Goal: Task Accomplishment & Management: Manage account settings

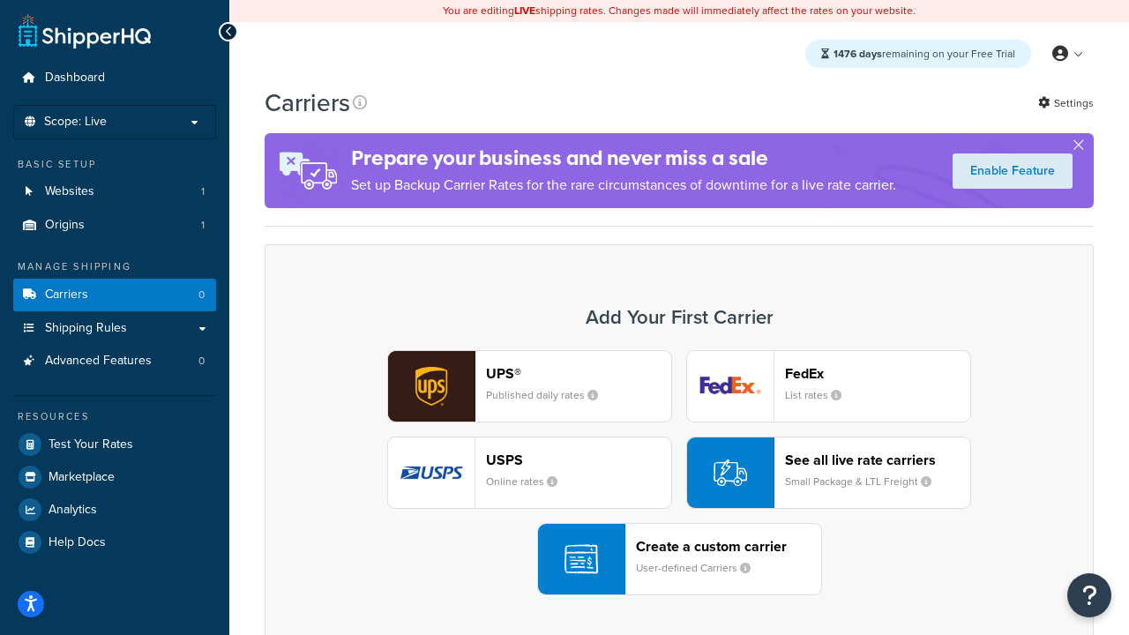
click at [679, 473] on div "UPS® Published daily rates FedEx List rates USPS Online rates See all live rate…" at bounding box center [679, 472] width 792 height 245
click at [878, 373] on header "FedEx" at bounding box center [877, 373] width 185 height 17
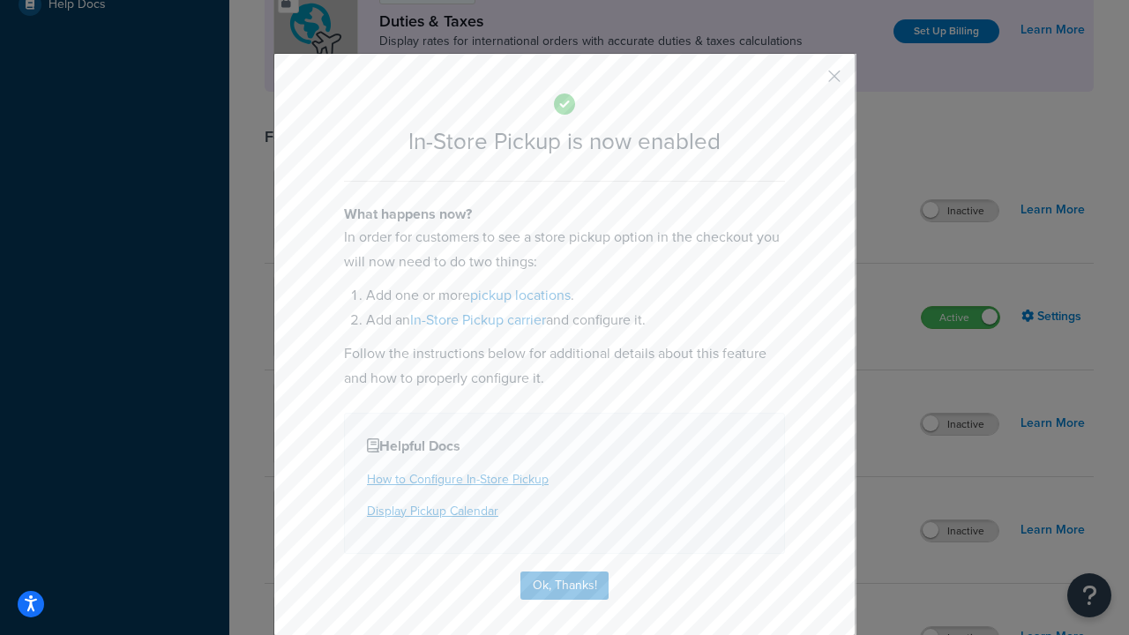
click at [808, 82] on button "button" at bounding box center [808, 82] width 4 height 4
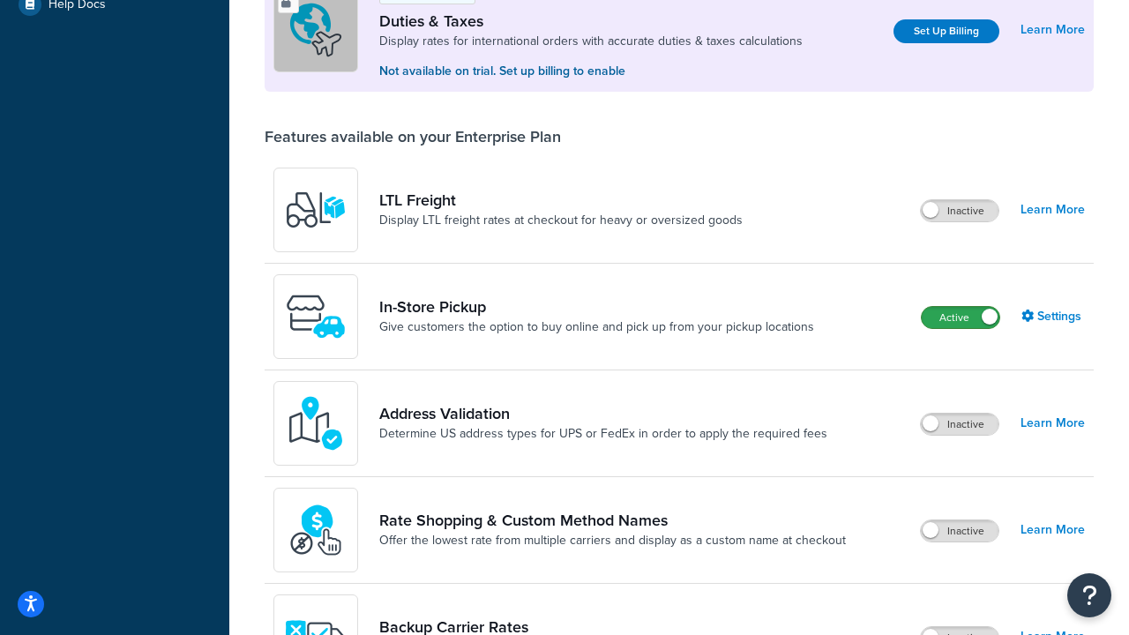
click at [961, 318] on label "Active" at bounding box center [961, 317] width 78 height 21
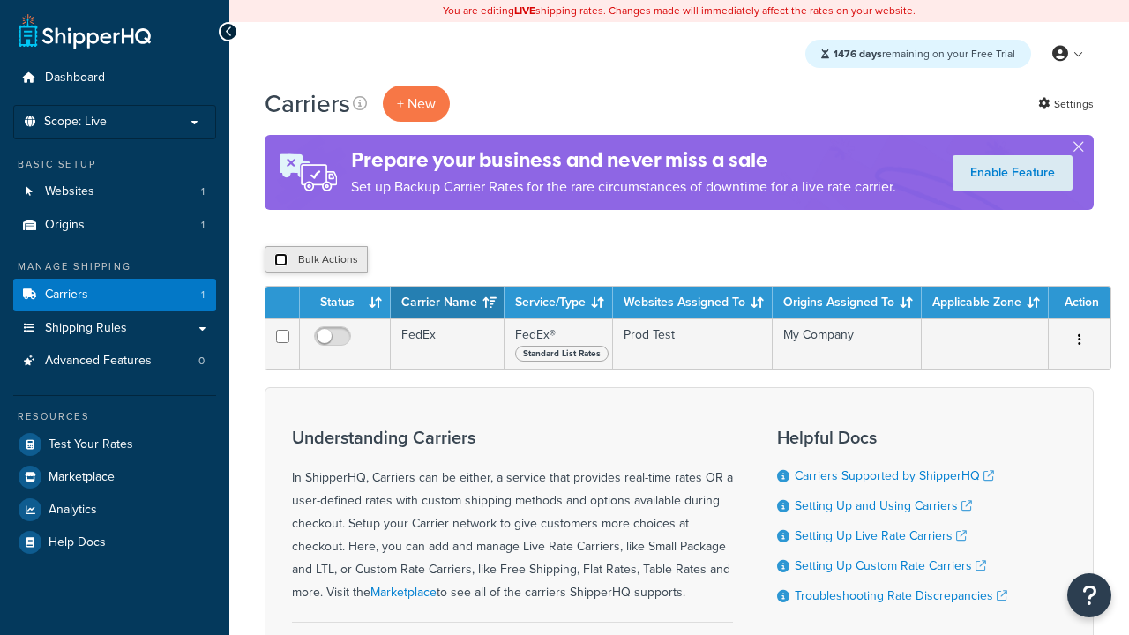
click at [281, 260] on input "checkbox" at bounding box center [280, 259] width 13 height 13
checkbox input "true"
click at [0, 0] on button "Delete" at bounding box center [0, 0] width 0 height 0
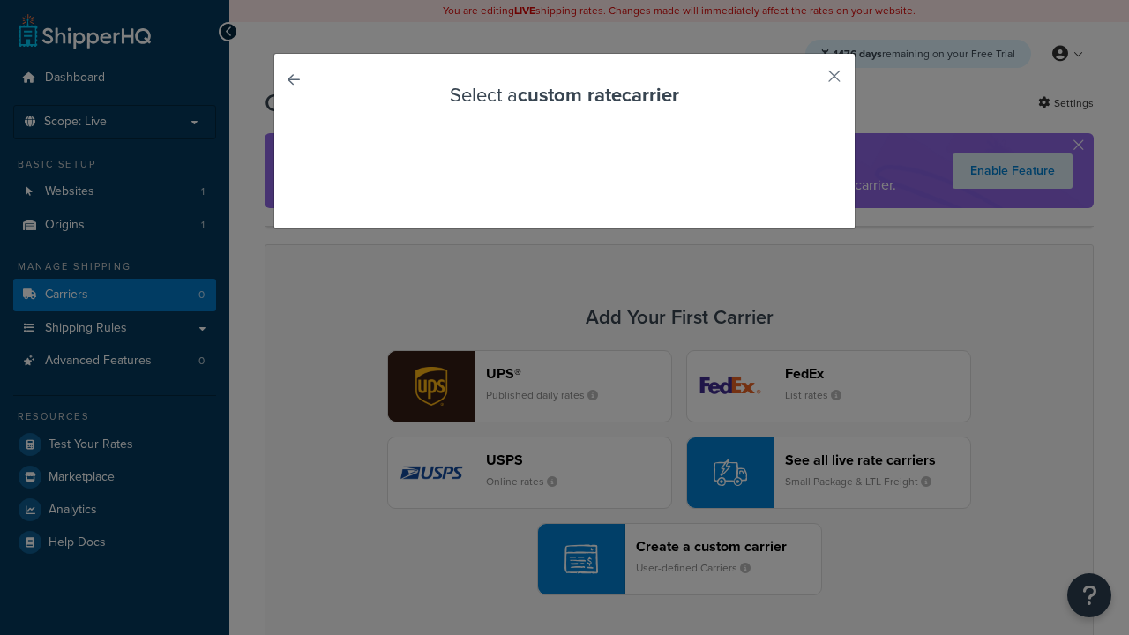
scroll to position [155, 0]
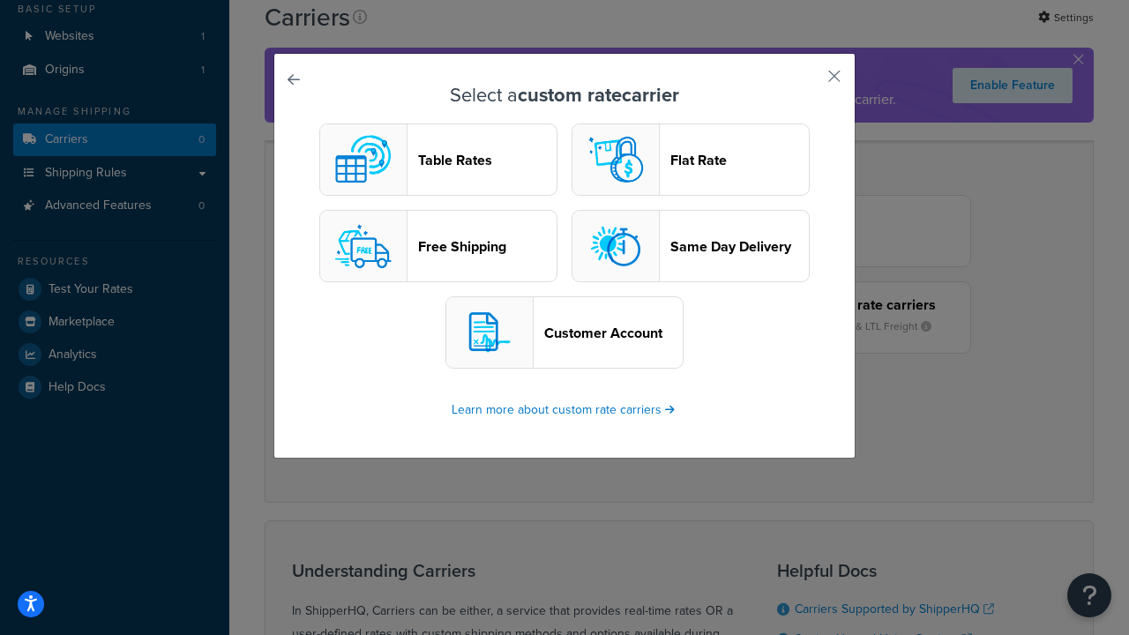
click at [438, 160] on header "Table Rates" at bounding box center [487, 160] width 138 height 17
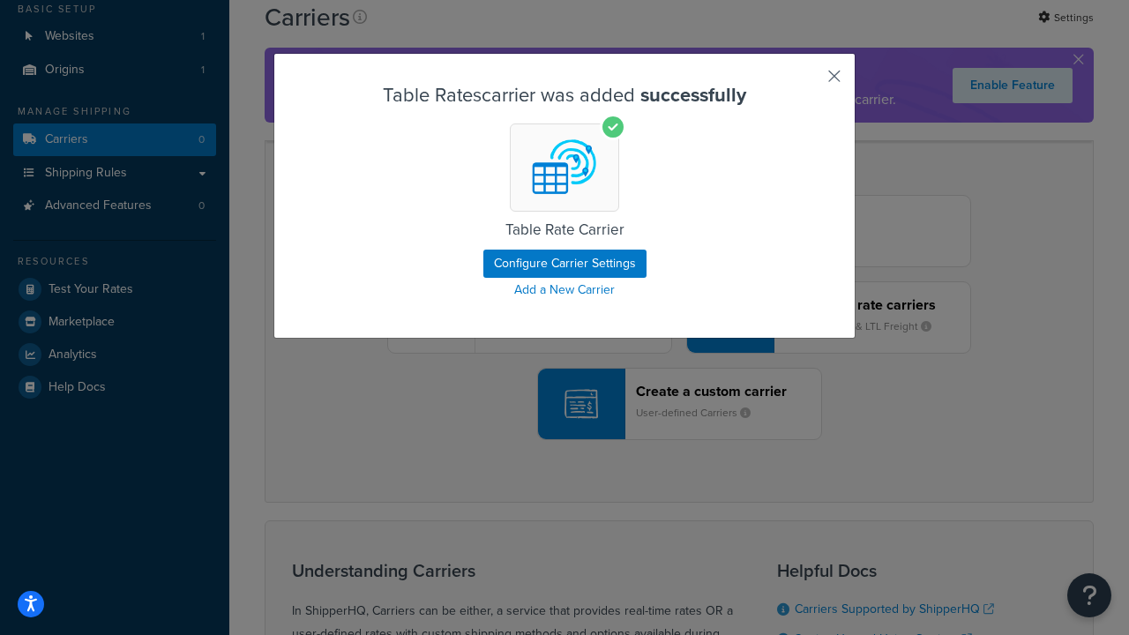
click at [808, 82] on button "button" at bounding box center [808, 82] width 4 height 4
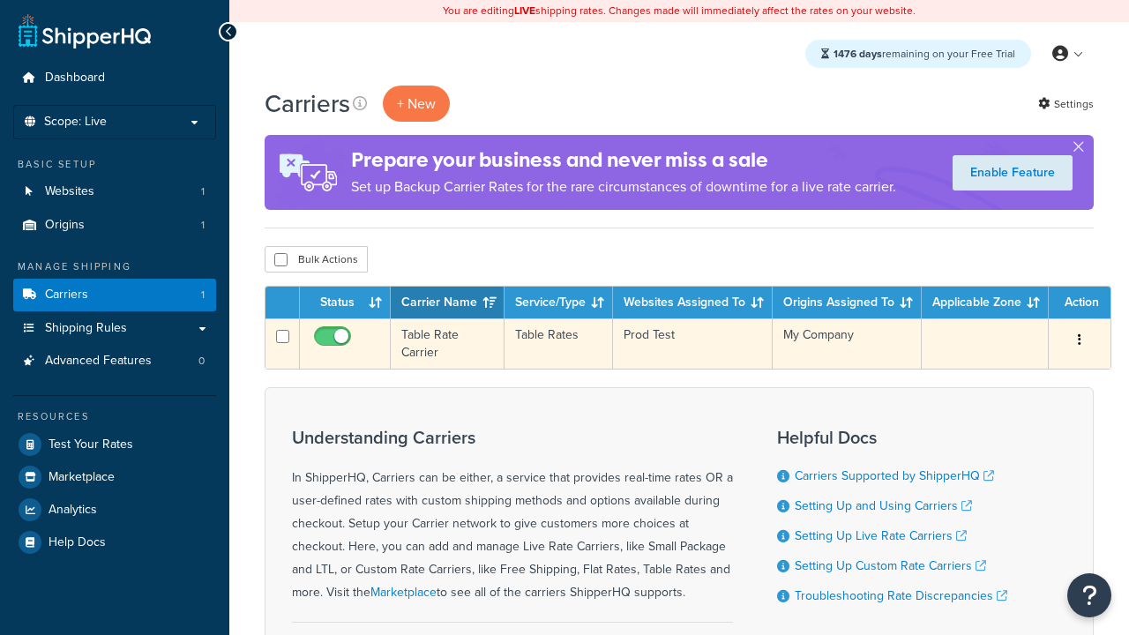
click at [1080, 341] on icon "button" at bounding box center [1080, 339] width 4 height 12
click at [0, 0] on link "Edit" at bounding box center [0, 0] width 0 height 0
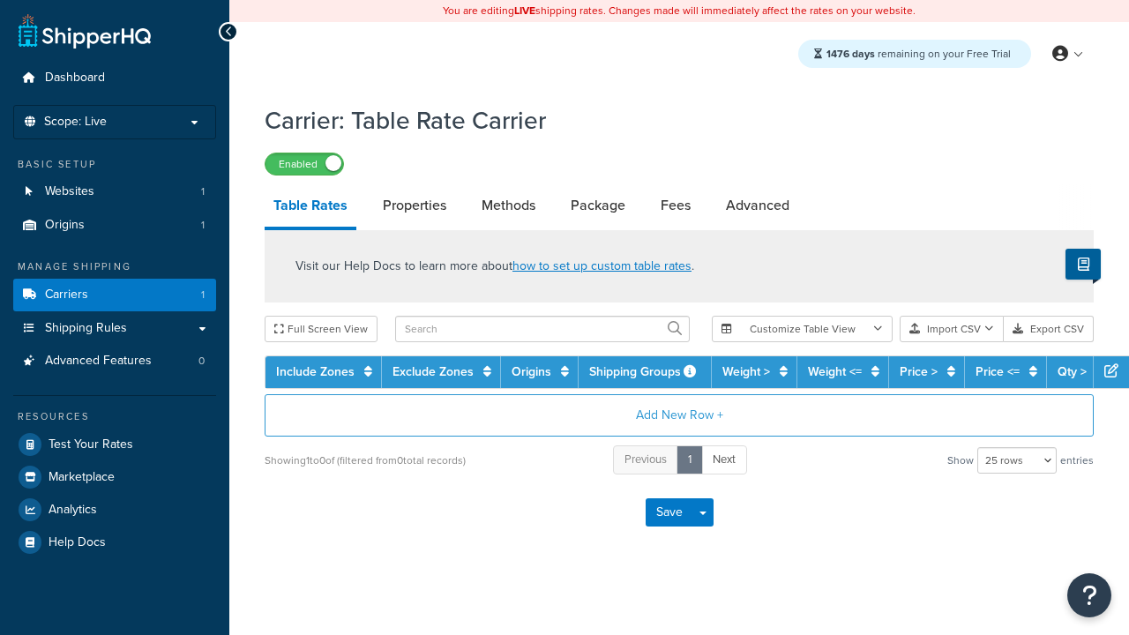
select select "25"
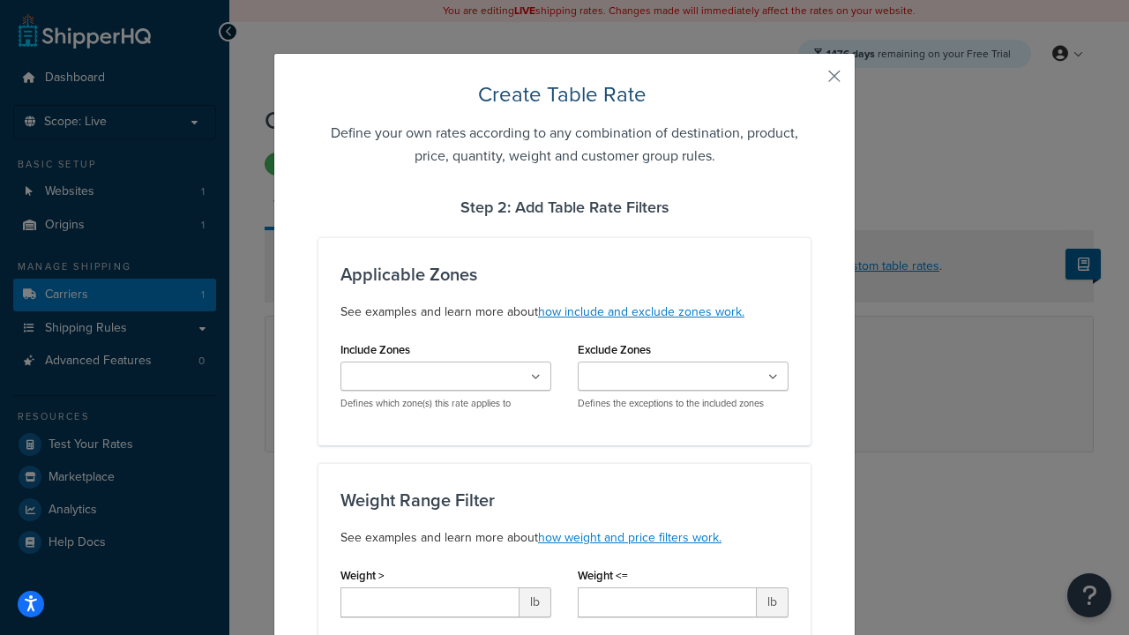
scroll to position [1103, 0]
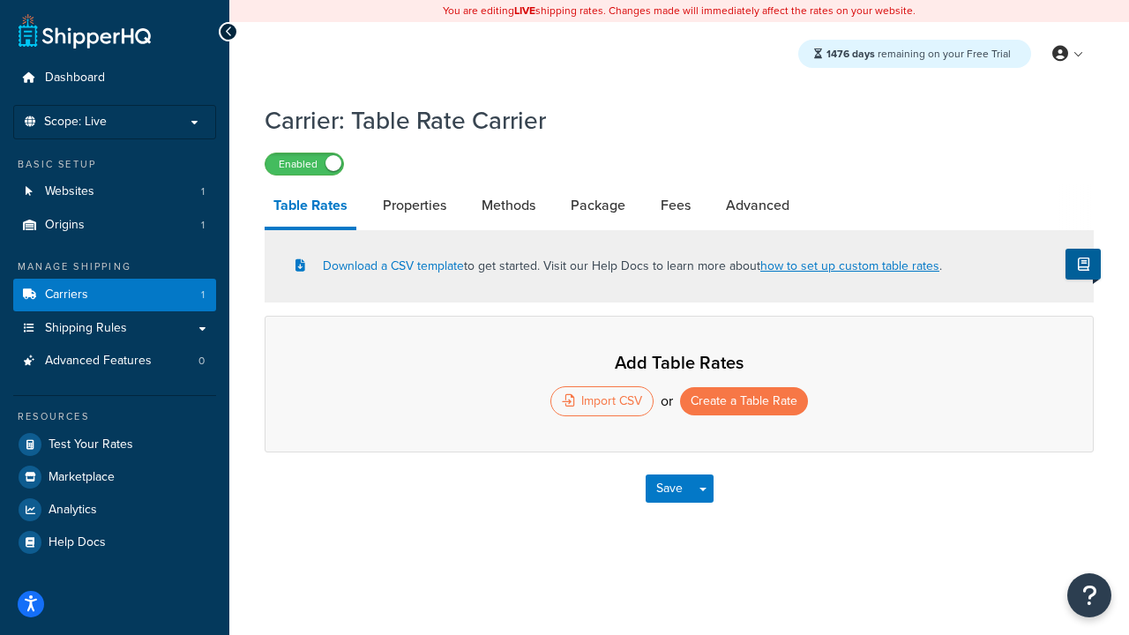
select select "25"
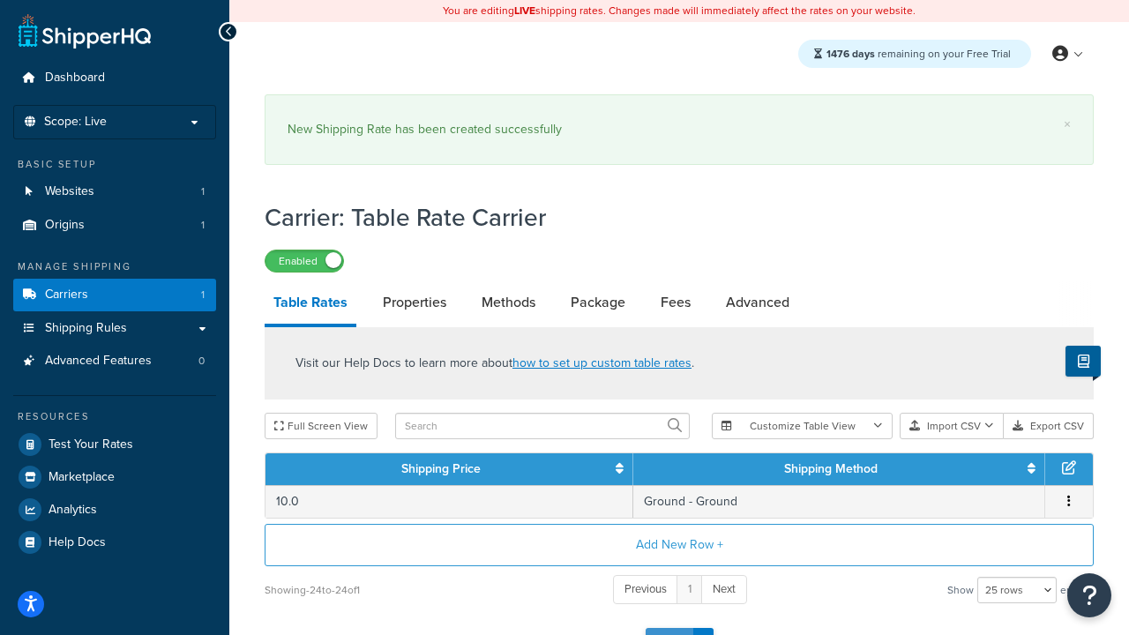
click at [669, 628] on button "Save" at bounding box center [670, 642] width 48 height 28
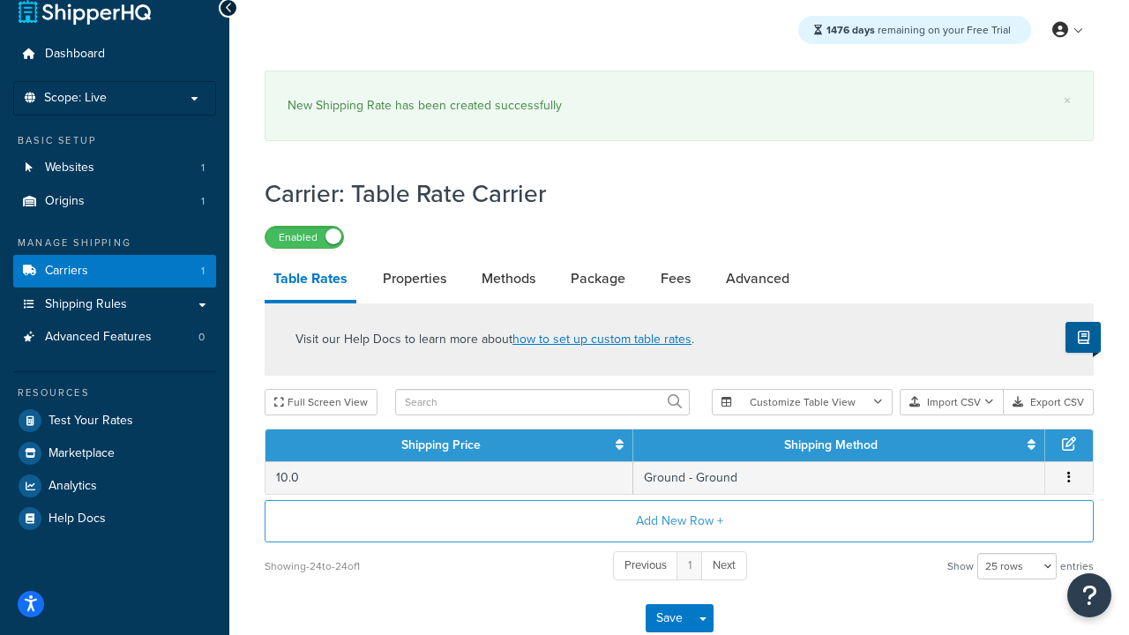
scroll to position [0, 0]
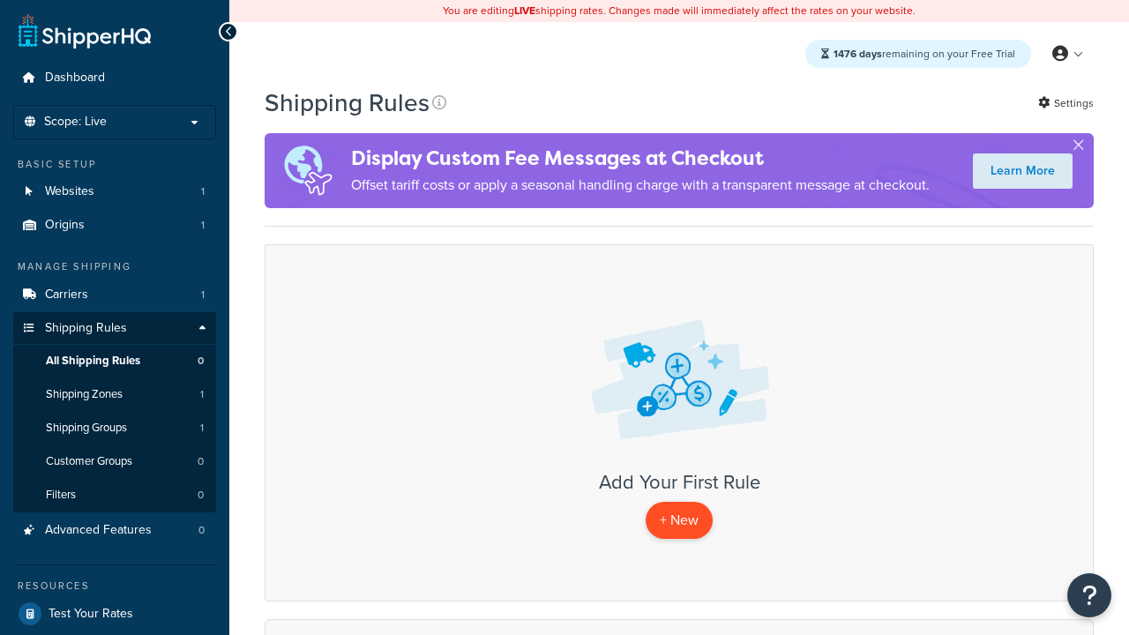
click at [679, 520] on p "+ New" at bounding box center [679, 520] width 67 height 36
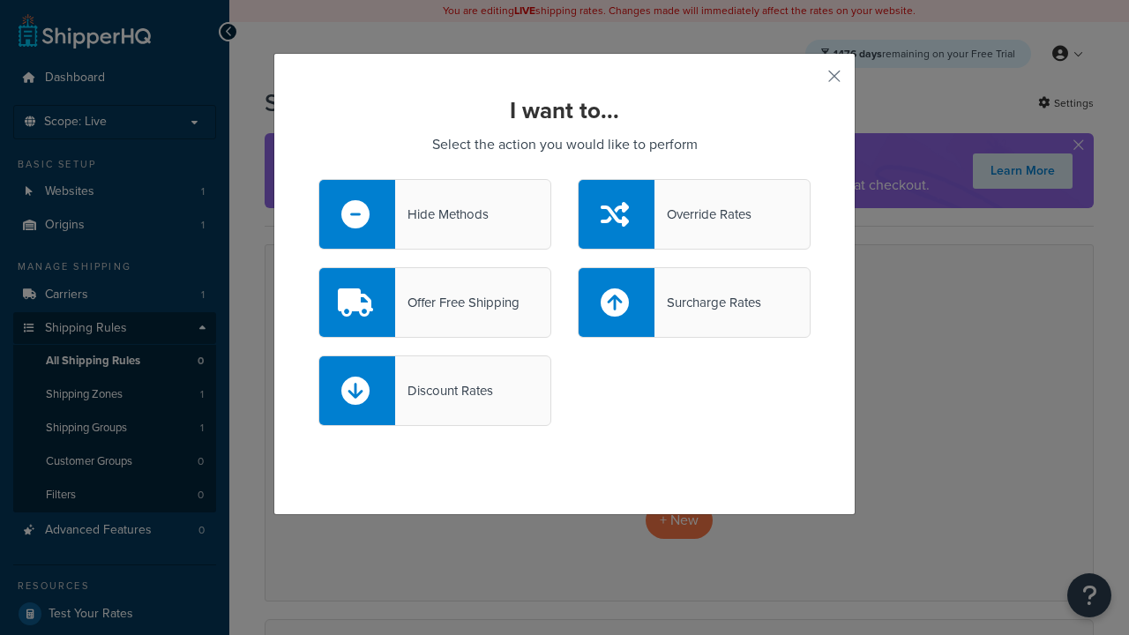
click at [694, 214] on div "Override Rates" at bounding box center [703, 214] width 97 height 25
click at [0, 0] on input "Override Rates" at bounding box center [0, 0] width 0 height 0
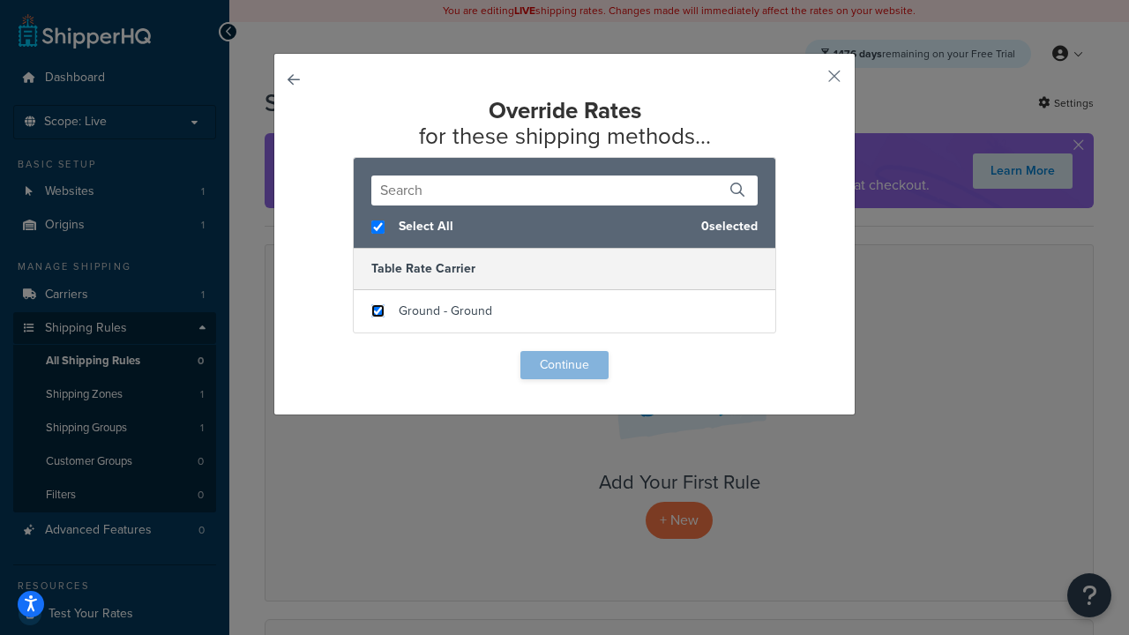
click at [378, 311] on input "checkbox" at bounding box center [377, 310] width 13 height 13
checkbox input "true"
click at [565, 365] on button "Continue" at bounding box center [564, 365] width 88 height 28
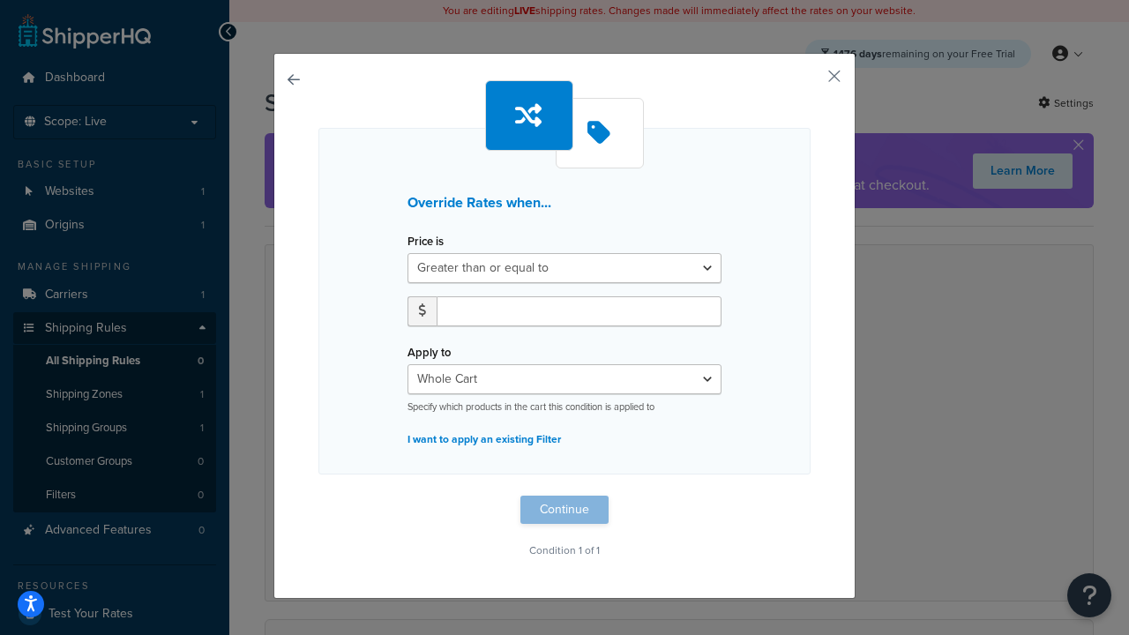
click at [425, 242] on label "Price is" at bounding box center [426, 241] width 36 height 13
click at [425, 253] on select "Greater than or equal to Between or equal to Less than or equal to" at bounding box center [565, 268] width 314 height 30
click at [579, 311] on input "number" at bounding box center [579, 311] width 285 height 30
type input "100"
click at [565, 510] on button "Continue" at bounding box center [564, 510] width 88 height 28
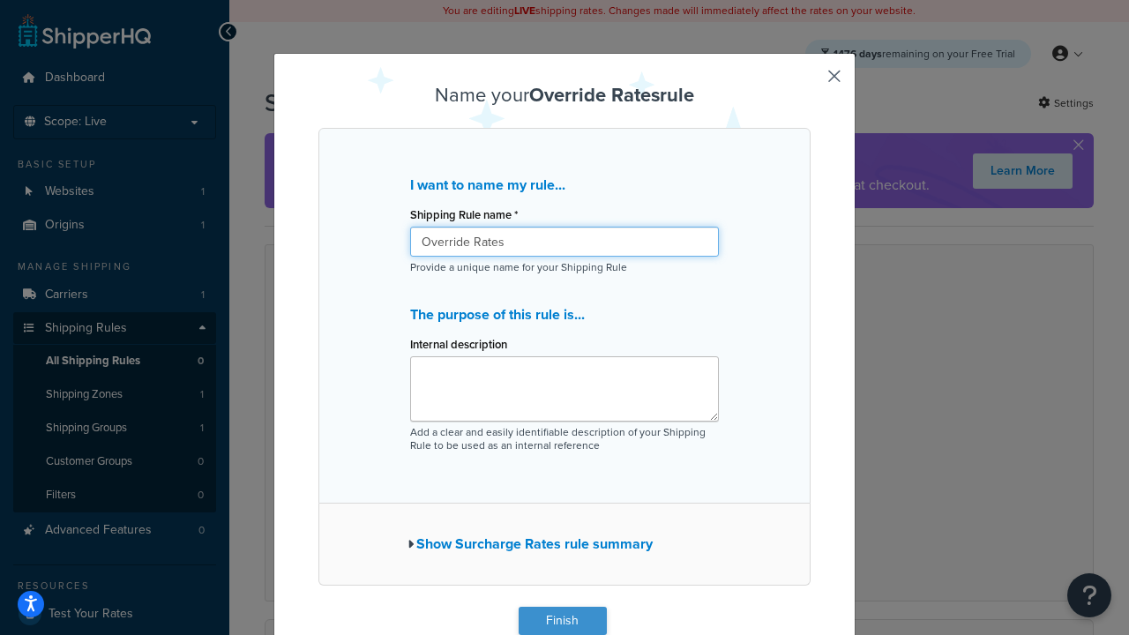
type input "Override Rates"
click at [562, 621] on button "Finish" at bounding box center [563, 621] width 88 height 28
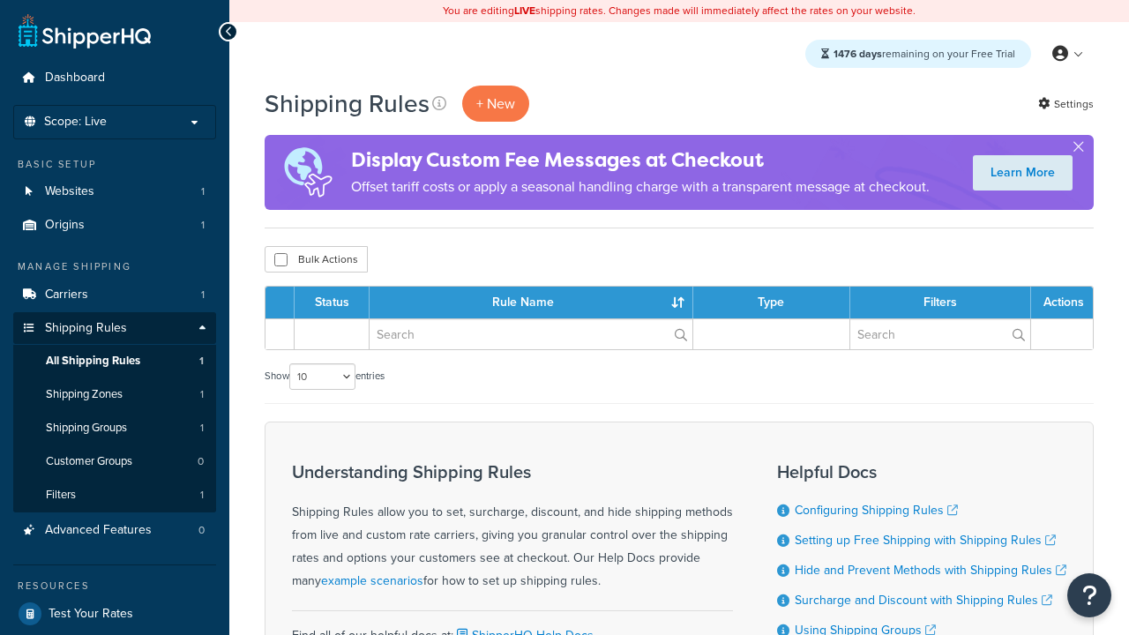
click at [337, 303] on th "Status" at bounding box center [332, 303] width 75 height 32
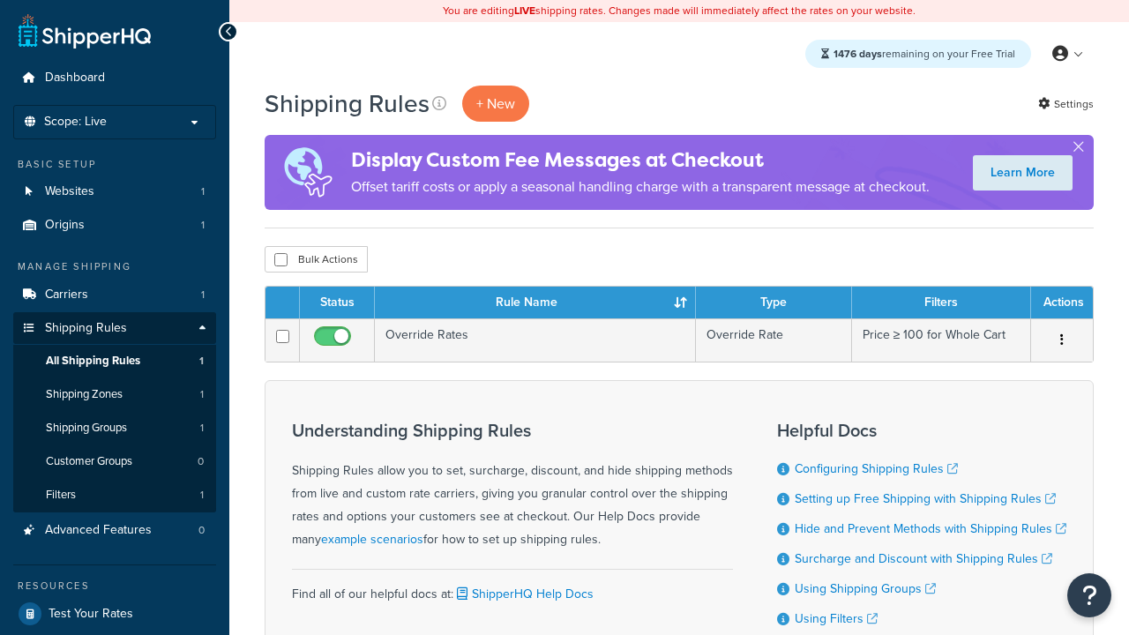
click at [535, 303] on th "Rule Name" at bounding box center [535, 303] width 321 height 32
click at [774, 303] on th "Type" at bounding box center [774, 303] width 156 height 32
click at [941, 303] on th "Filters" at bounding box center [941, 303] width 179 height 32
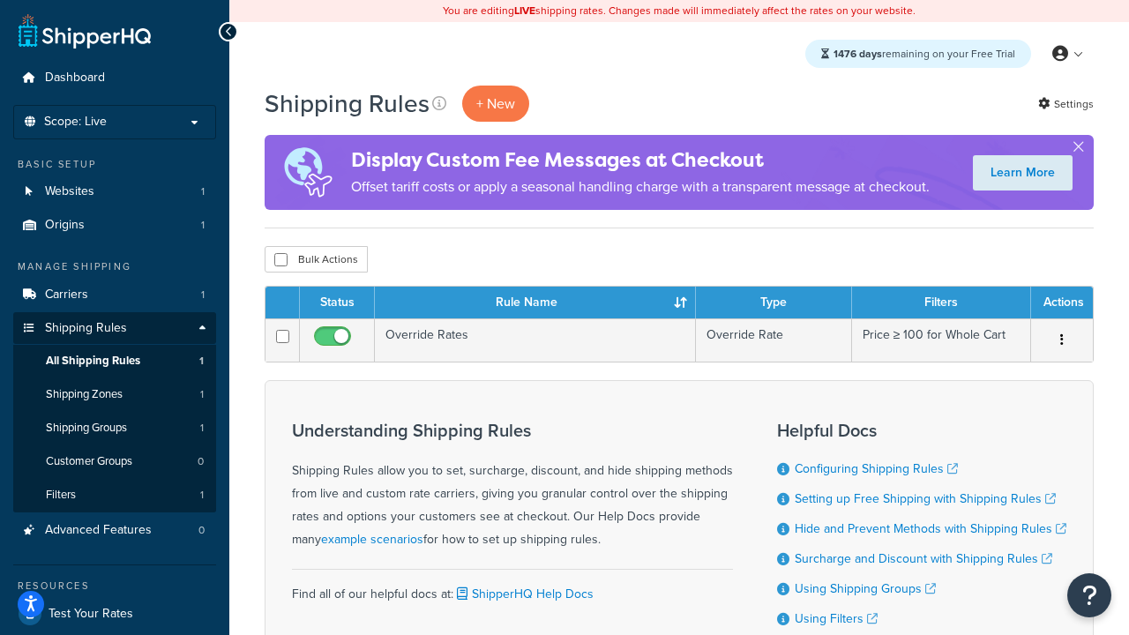
click at [941, 303] on th "Filters" at bounding box center [941, 303] width 179 height 32
click at [1061, 303] on th "Actions" at bounding box center [1062, 303] width 62 height 32
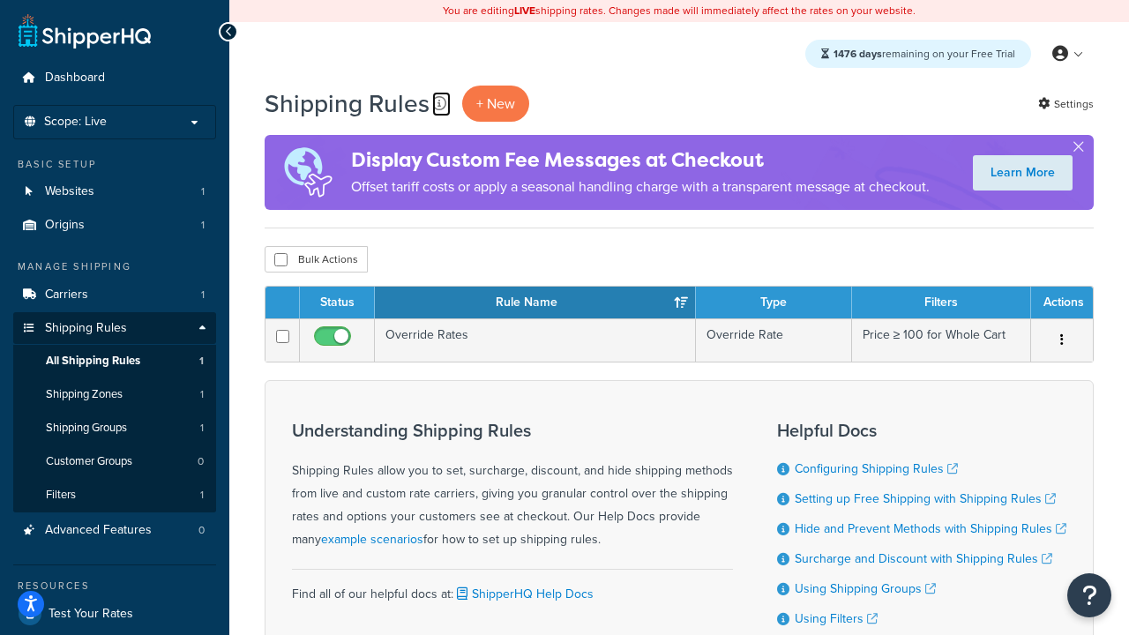
click at [439, 103] on icon at bounding box center [439, 103] width 14 height 14
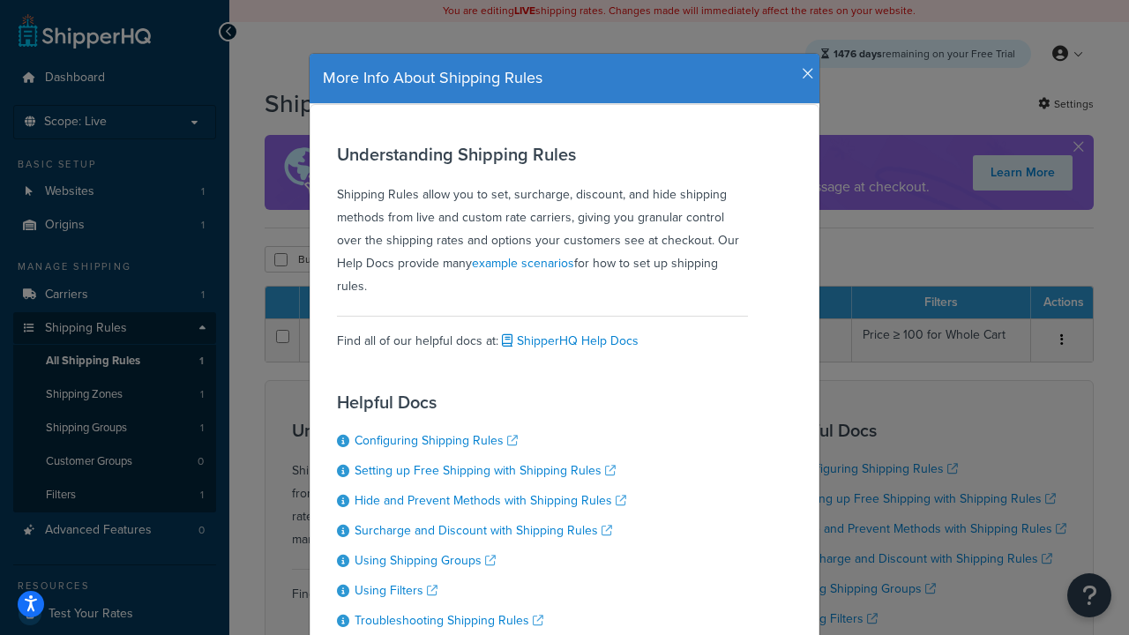
click at [804, 67] on icon "button" at bounding box center [808, 74] width 12 height 16
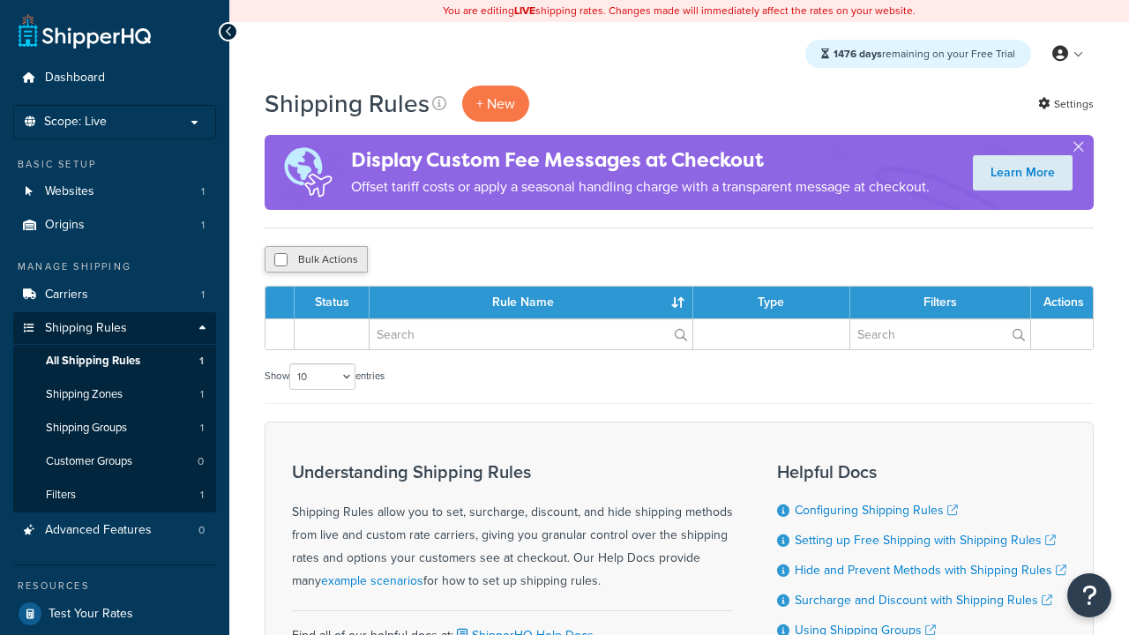
click at [316, 260] on button "Bulk Actions" at bounding box center [316, 259] width 103 height 26
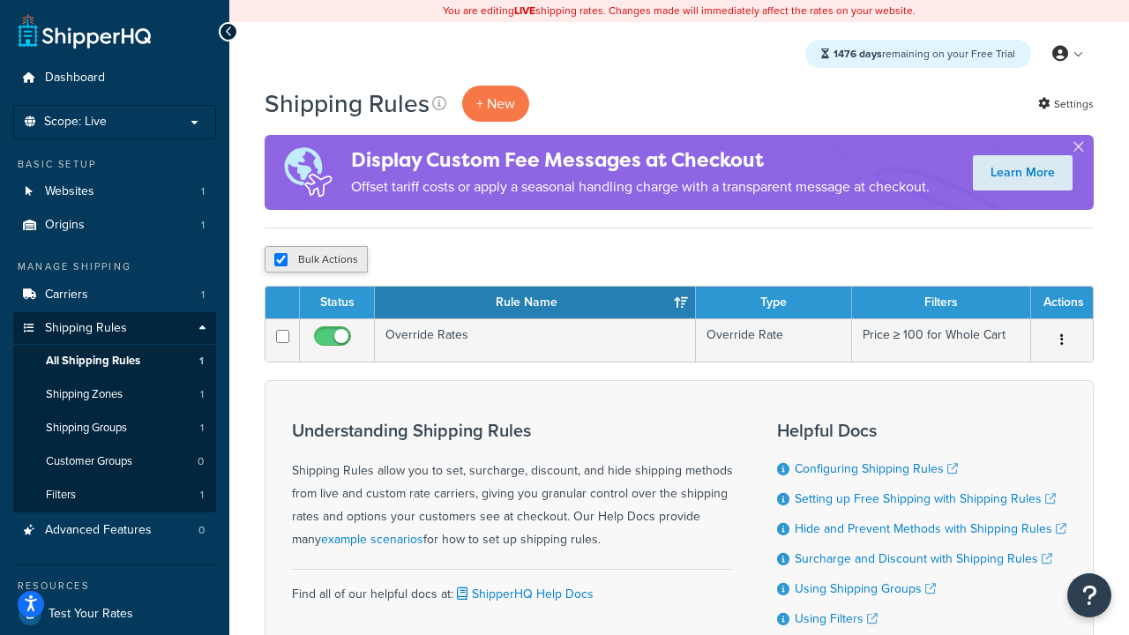
click at [316, 260] on button "Bulk Actions" at bounding box center [316, 259] width 103 height 26
checkbox input "true"
click at [0, 0] on button "Delete" at bounding box center [0, 0] width 0 height 0
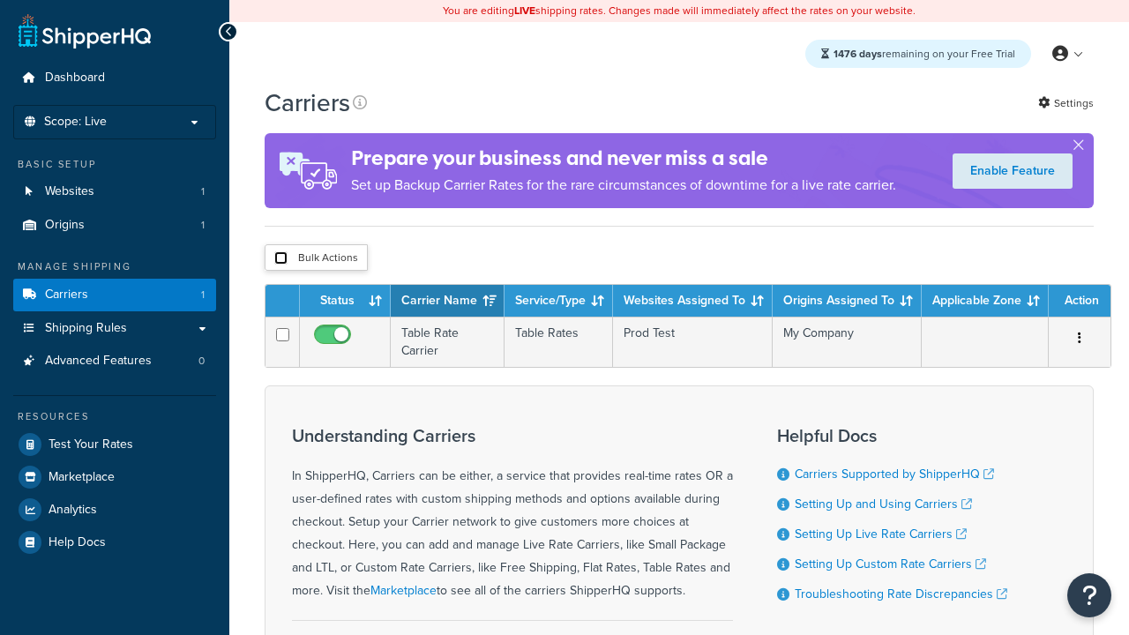
click at [281, 258] on input "checkbox" at bounding box center [280, 257] width 13 height 13
checkbox input "true"
click at [0, 0] on button "Delete" at bounding box center [0, 0] width 0 height 0
